Goal: Information Seeking & Learning: Learn about a topic

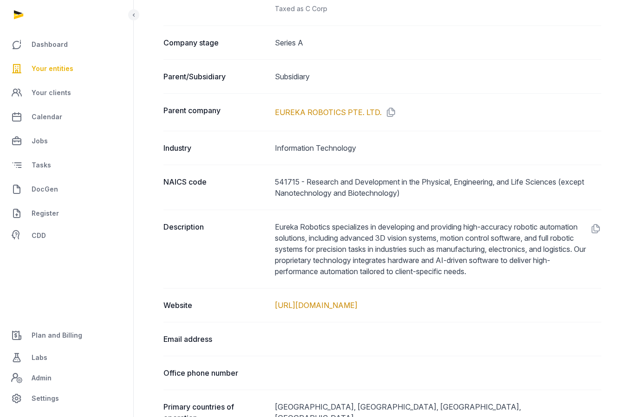
click at [46, 68] on span "Your entities" at bounding box center [53, 68] width 42 height 11
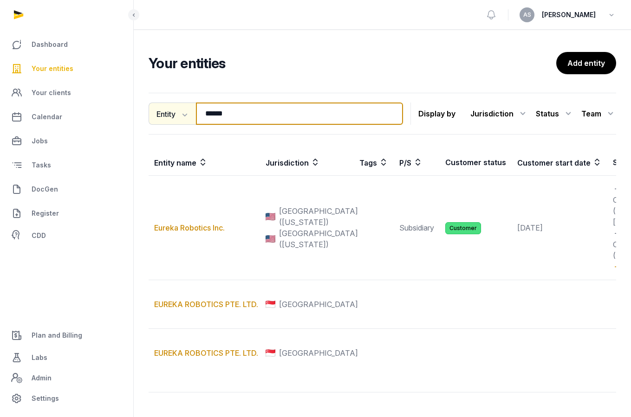
drag, startPoint x: 252, startPoint y: 114, endPoint x: 191, endPoint y: 108, distance: 61.6
click at [191, 110] on div "Entity Entity People Tags Services ****** Search" at bounding box center [275, 114] width 254 height 22
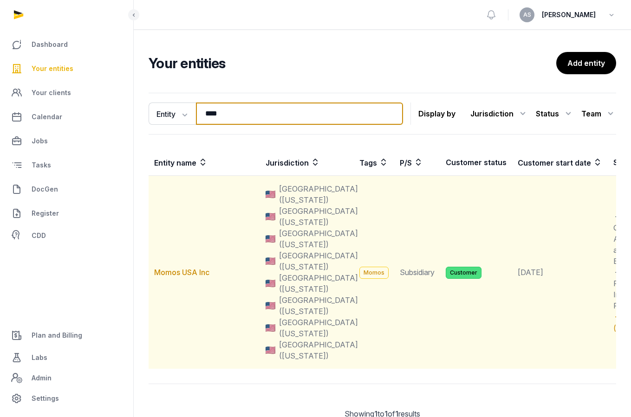
type input "****"
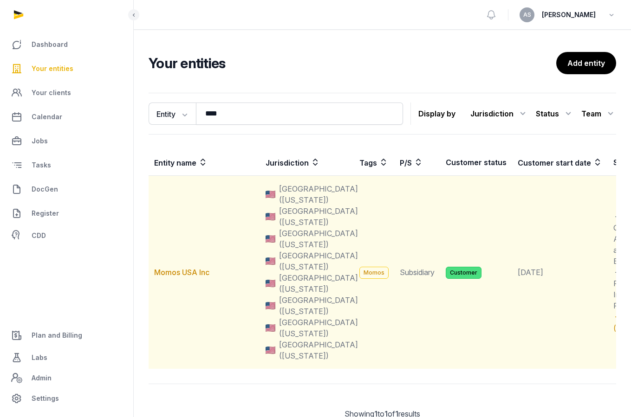
click at [169, 267] on td "Momos USA Inc" at bounding box center [203, 272] width 111 height 193
click at [170, 272] on link "Momos USA Inc" at bounding box center [181, 272] width 55 height 9
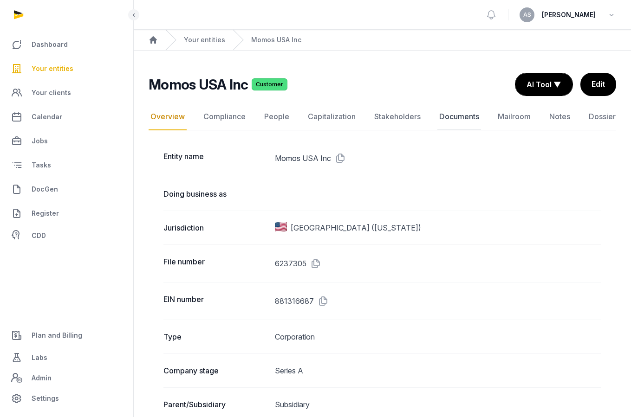
click at [464, 114] on link "Documents" at bounding box center [459, 116] width 44 height 27
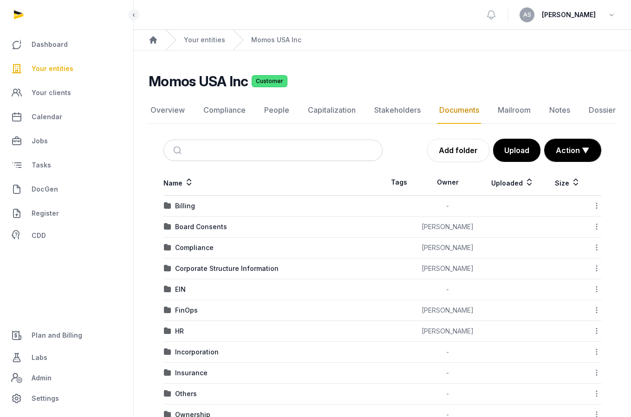
scroll to position [8, 0]
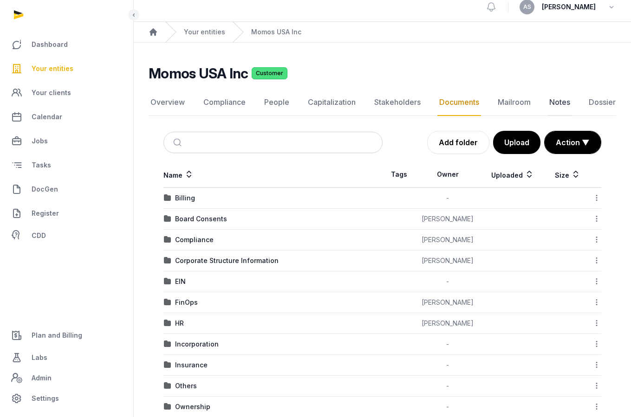
click at [561, 97] on link "Notes" at bounding box center [559, 102] width 25 height 27
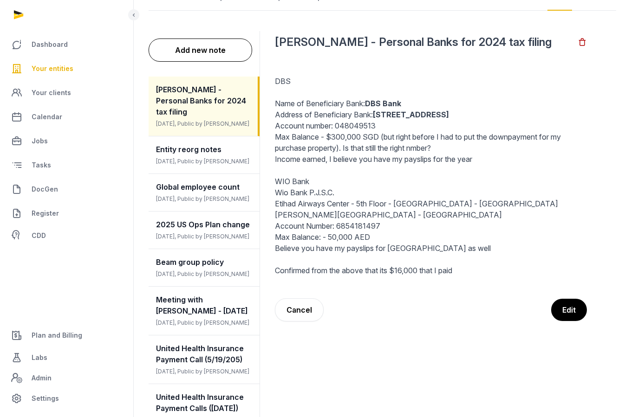
scroll to position [114, 0]
click at [205, 157] on span "[DATE], Public by [PERSON_NAME]" at bounding box center [202, 160] width 93 height 7
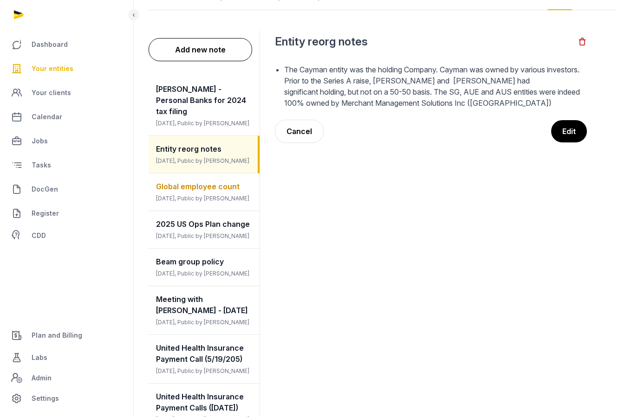
click at [183, 174] on div "Global employee count [DATE], Public by [PERSON_NAME]" at bounding box center [203, 192] width 111 height 37
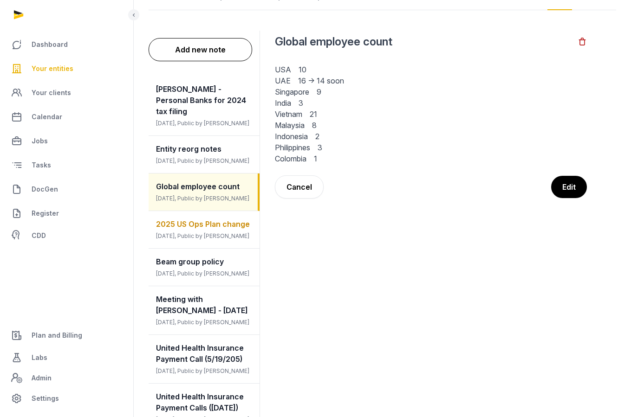
click at [202, 219] on span "2025 US Ops Plan change" at bounding box center [203, 223] width 94 height 9
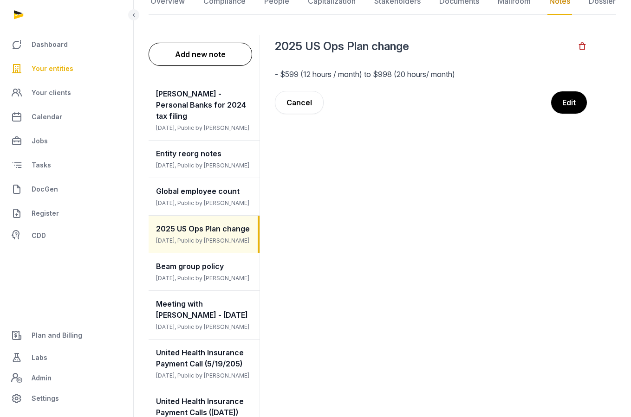
scroll to position [107, 0]
